Goal: Obtain resource: Download file/media

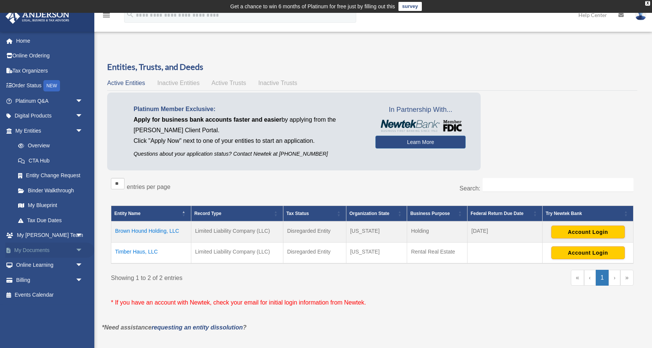
click at [46, 247] on link "My Documents arrow_drop_down" at bounding box center [49, 249] width 89 height 15
click at [85, 246] on span "arrow_drop_down" at bounding box center [82, 249] width 15 height 15
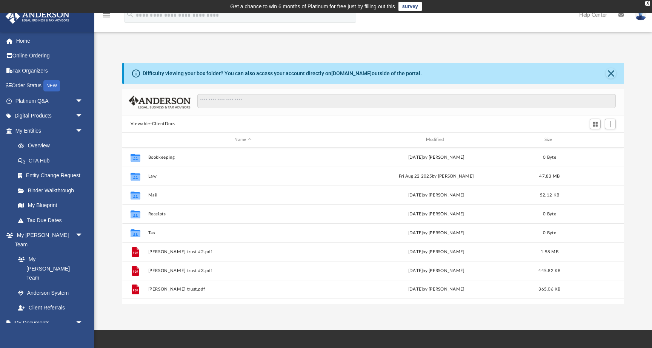
scroll to position [172, 502]
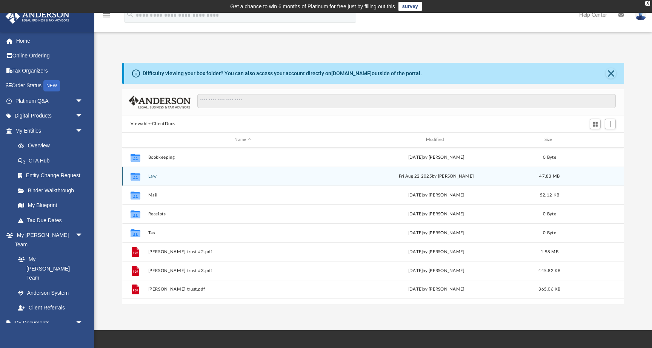
click at [152, 176] on button "Law" at bounding box center [243, 176] width 190 height 5
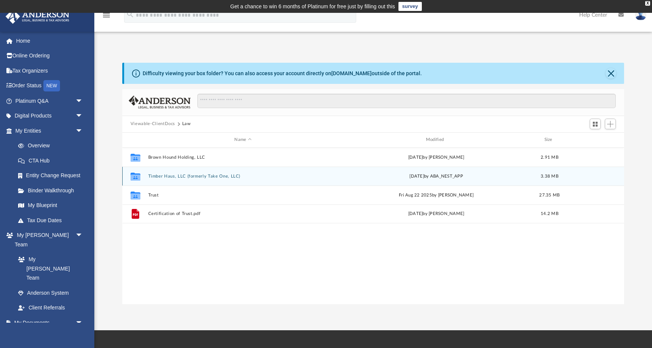
click at [169, 174] on button "Timber Haus, LLC (formerly Take One, LLC)" at bounding box center [243, 176] width 190 height 5
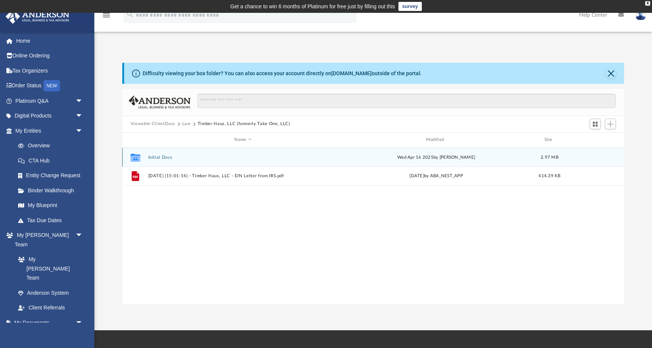
click at [158, 157] on button "Initial Docs" at bounding box center [243, 157] width 190 height 5
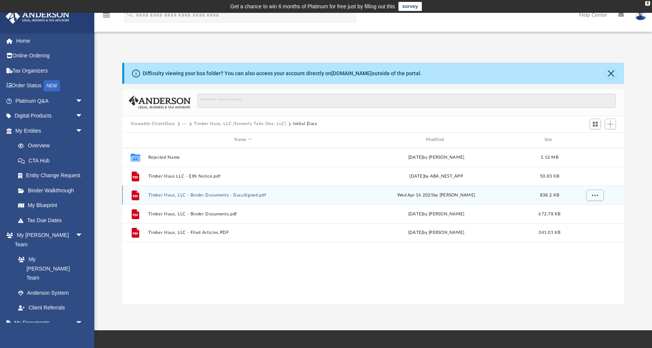
click at [203, 195] on button "Timber Haus, LLC - Binder Documents - DocuSigned.pdf" at bounding box center [243, 194] width 190 height 5
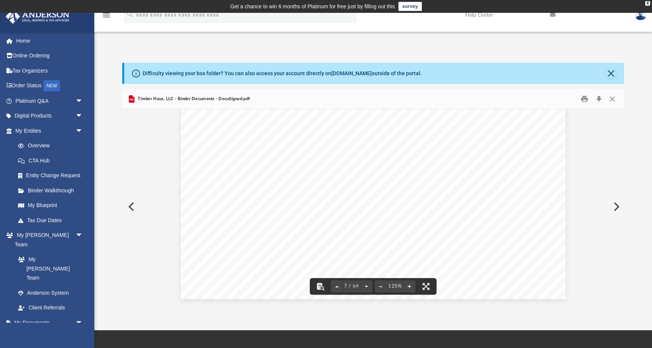
scroll to position [3363, 0]
click at [586, 100] on button "Print" at bounding box center [584, 99] width 15 height 12
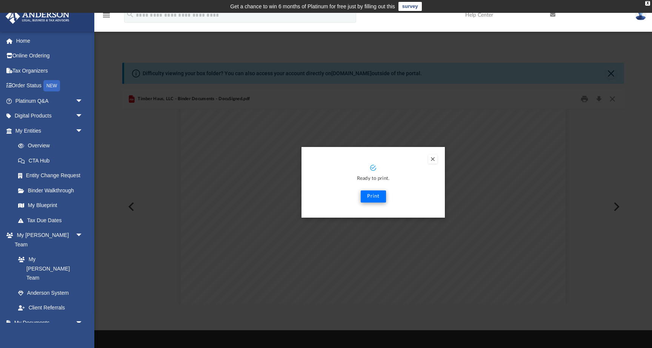
click at [376, 195] on button "Print" at bounding box center [373, 196] width 25 height 12
